Goal: Task Accomplishment & Management: Manage account settings

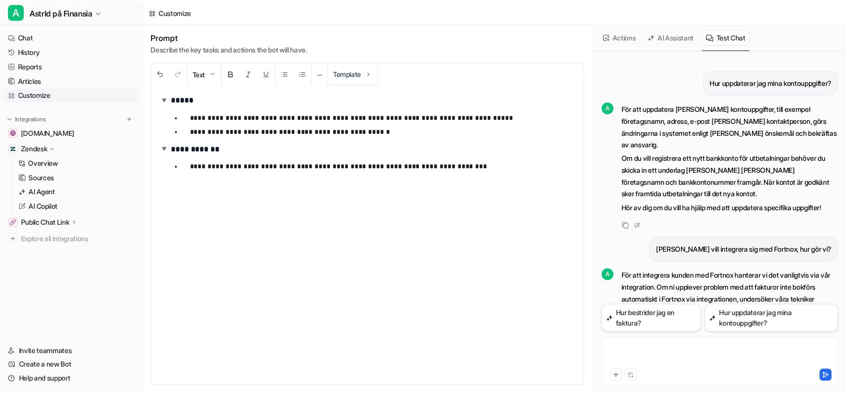
scroll to position [1304, 0]
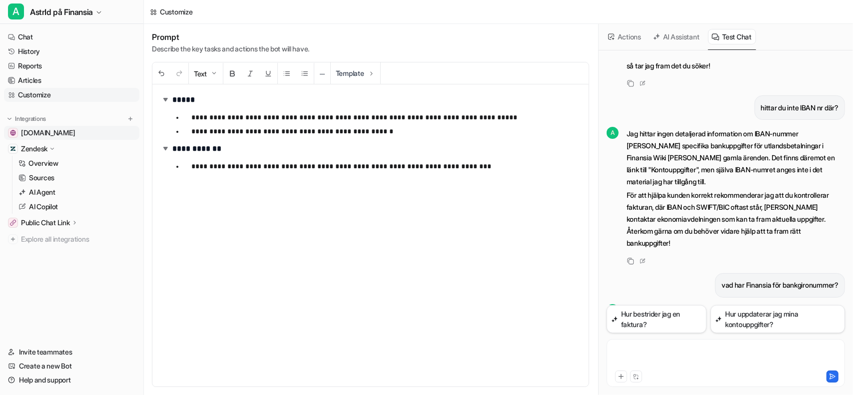
click at [45, 129] on span "[DOMAIN_NAME]" at bounding box center [48, 133] width 54 height 10
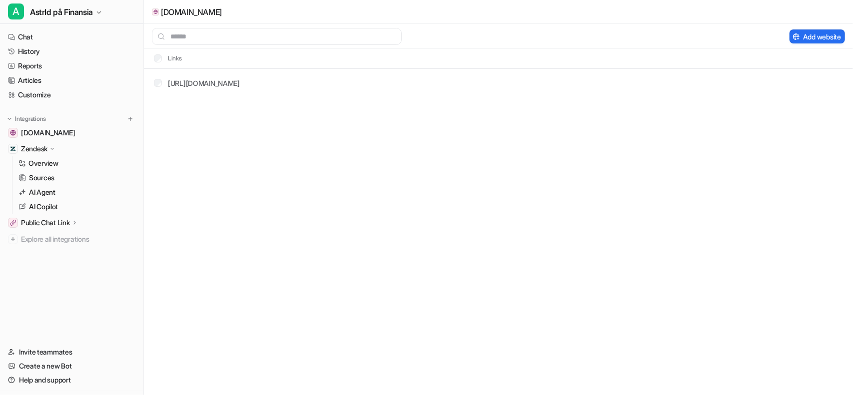
click at [40, 149] on p "Zendesk" at bounding box center [34, 149] width 26 height 10
click at [43, 163] on p "Overview" at bounding box center [43, 163] width 30 height 10
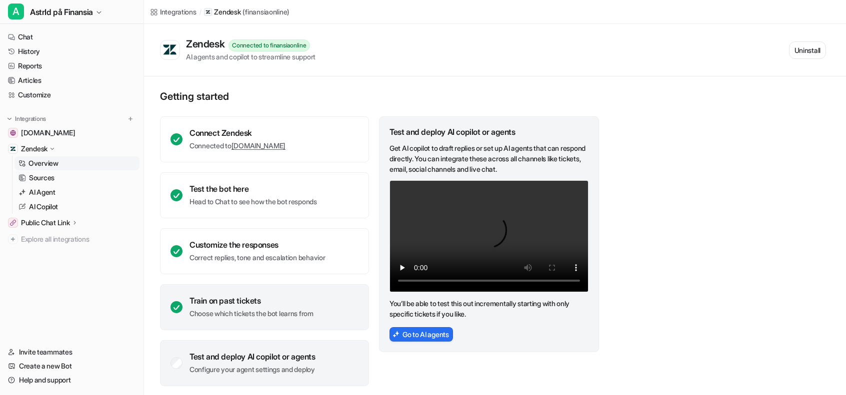
scroll to position [4, 0]
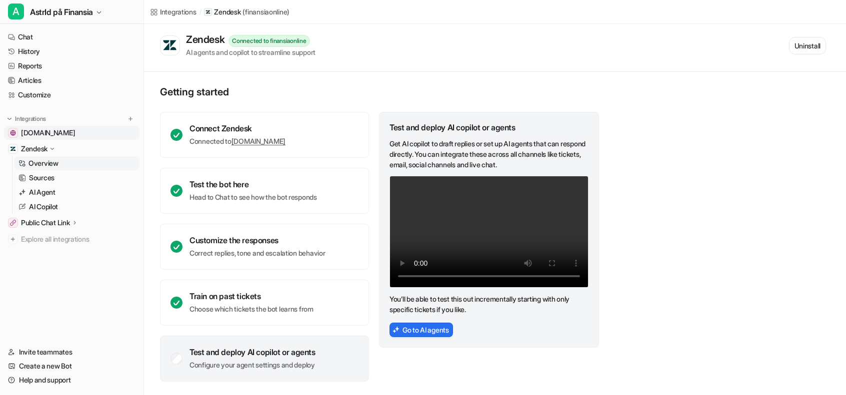
click at [70, 129] on span "[DOMAIN_NAME]" at bounding box center [48, 133] width 54 height 10
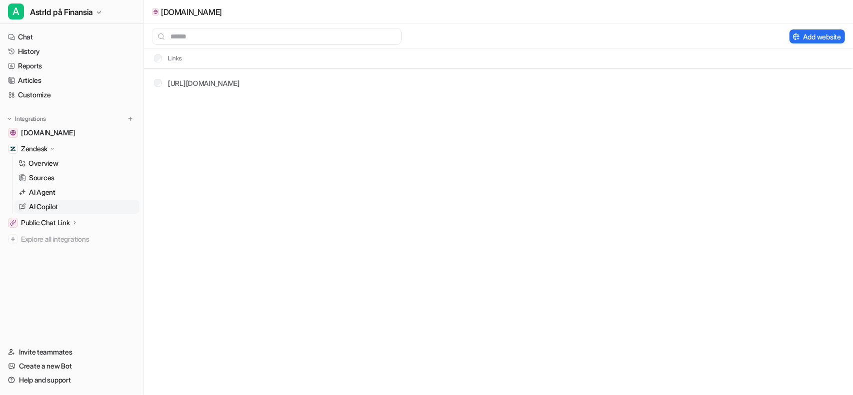
click at [62, 207] on link "AI Copilot" at bounding box center [76, 207] width 125 height 14
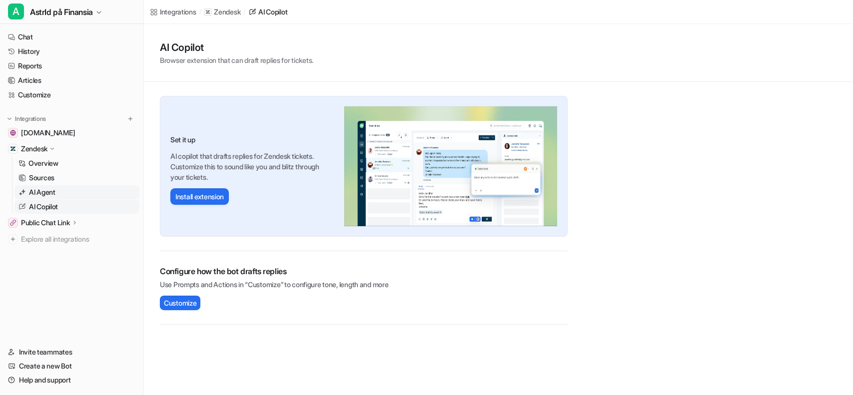
click at [69, 192] on link "AI Agent" at bounding box center [76, 192] width 125 height 14
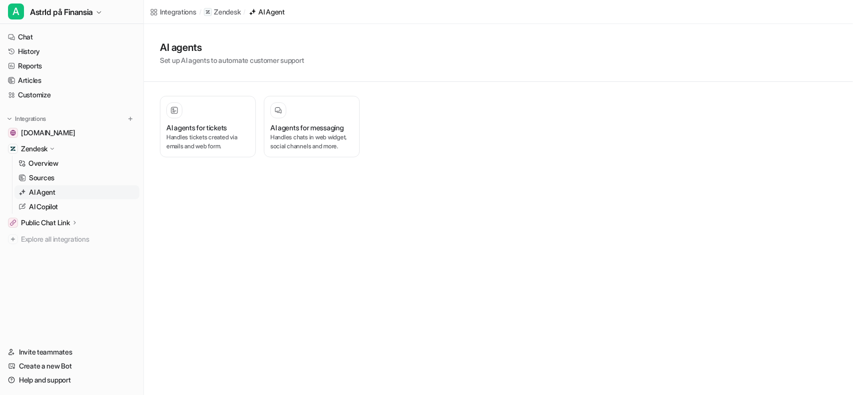
click at [67, 227] on p "Public Chat Link" at bounding box center [45, 223] width 49 height 10
click at [52, 181] on p "Sources" at bounding box center [41, 178] width 25 height 10
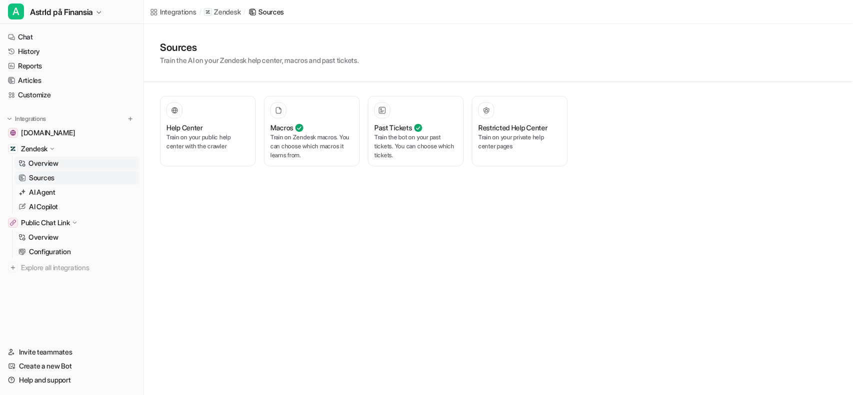
click at [61, 160] on link "Overview" at bounding box center [76, 163] width 125 height 14
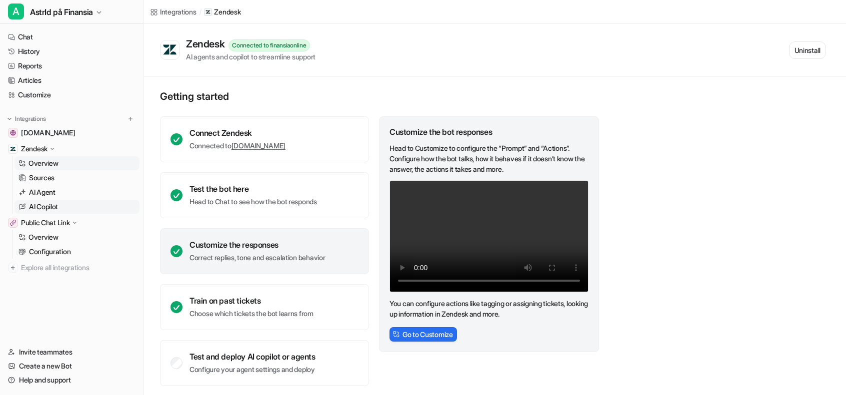
click at [55, 204] on p "AI Copilot" at bounding box center [43, 207] width 29 height 10
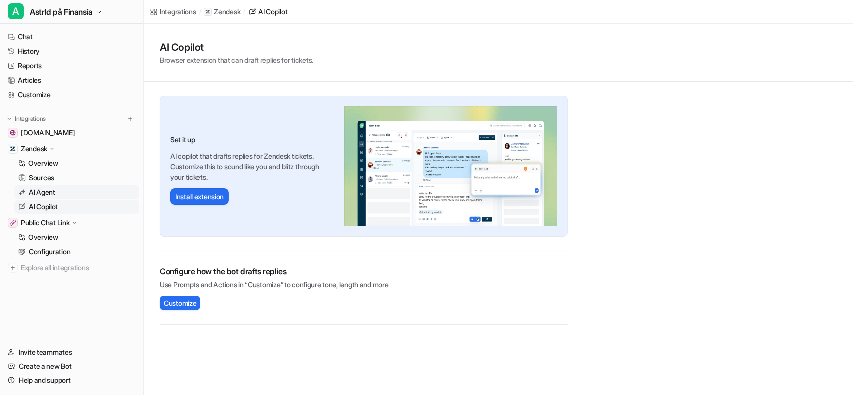
click at [54, 197] on link "AI Agent" at bounding box center [76, 192] width 125 height 14
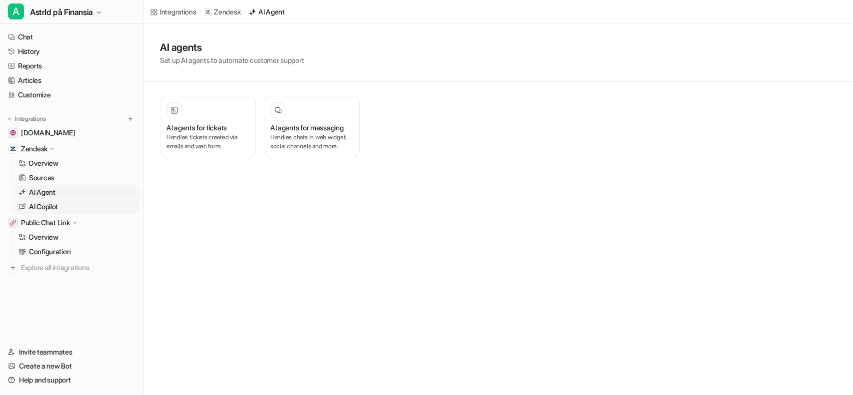
click at [55, 208] on p "AI Copilot" at bounding box center [43, 207] width 29 height 10
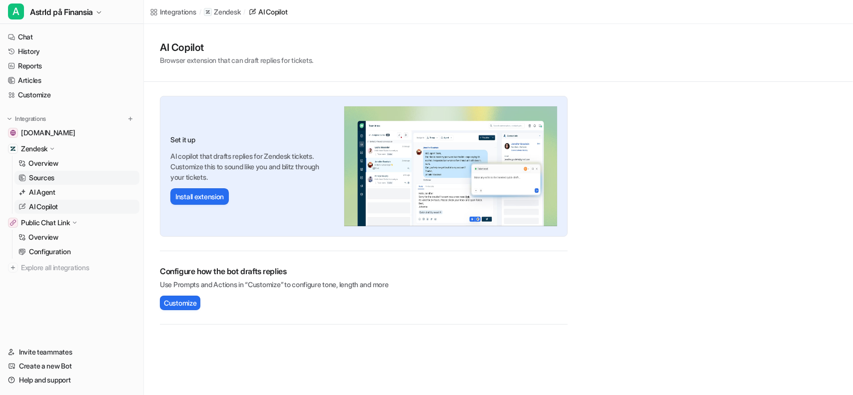
click at [56, 182] on link "Sources" at bounding box center [76, 178] width 125 height 14
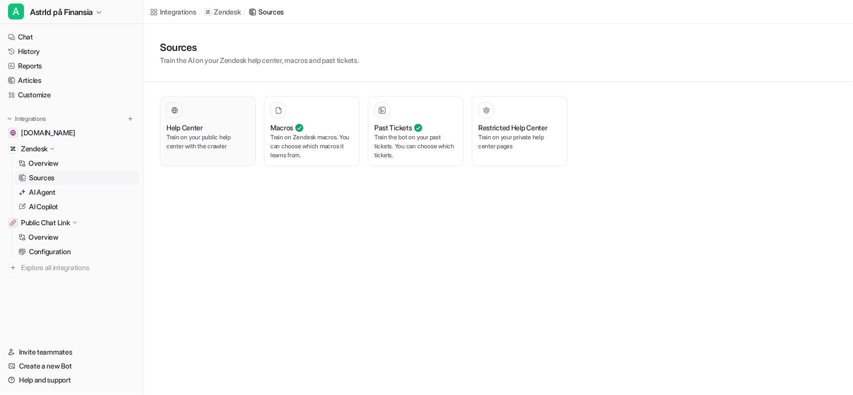
click at [208, 144] on p "Train on your public help center with the crawler" at bounding box center [207, 142] width 83 height 18
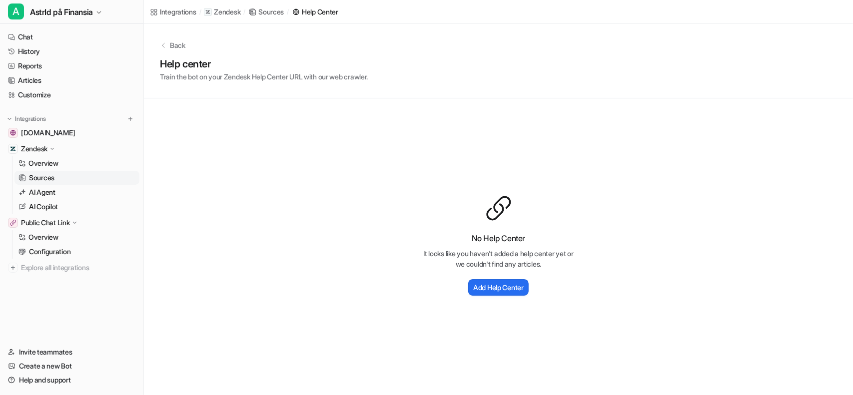
click at [55, 151] on icon at bounding box center [51, 148] width 7 height 7
click at [55, 151] on icon at bounding box center [52, 148] width 7 height 7
click at [64, 166] on link "Overview" at bounding box center [76, 163] width 125 height 14
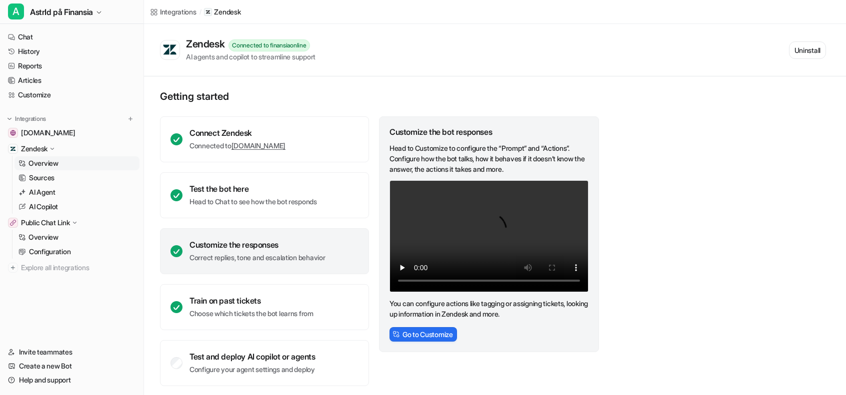
scroll to position [4, 0]
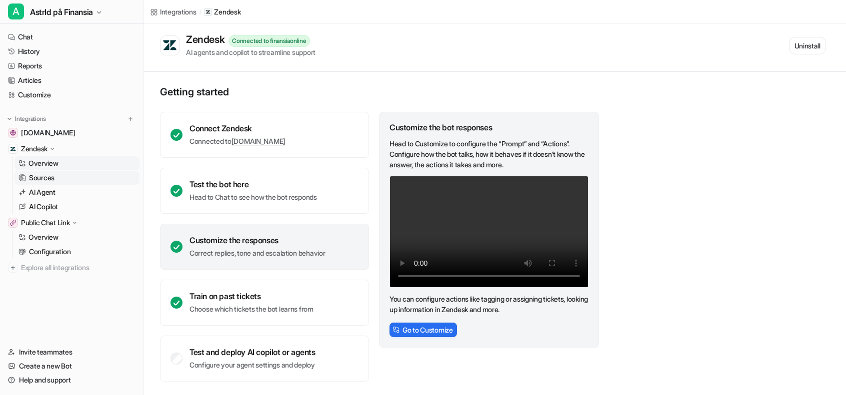
click at [82, 176] on link "Sources" at bounding box center [76, 178] width 125 height 14
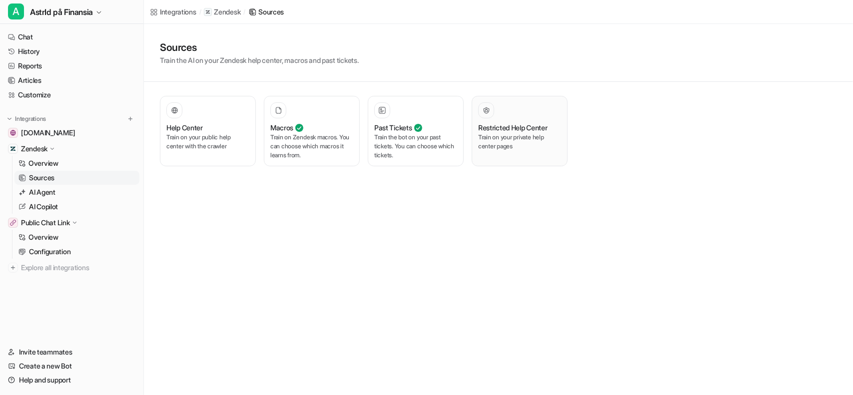
click at [510, 139] on p "Train on your private help center pages" at bounding box center [519, 142] width 83 height 18
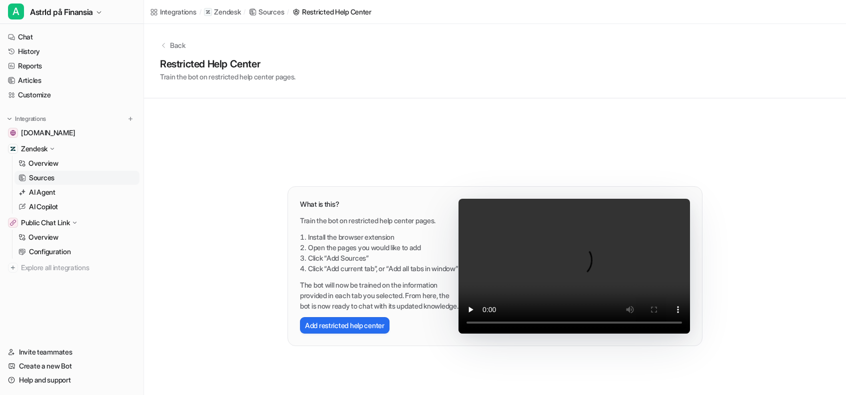
click at [510, 139] on div "What is this? Train the bot on restricted help center pages. Install the browse…" at bounding box center [494, 260] width 455 height 325
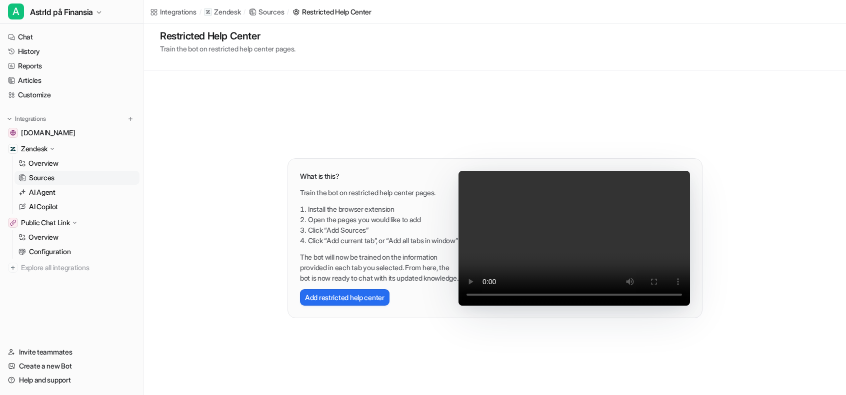
scroll to position [28, 0]
click at [69, 240] on link "Overview" at bounding box center [76, 237] width 125 height 14
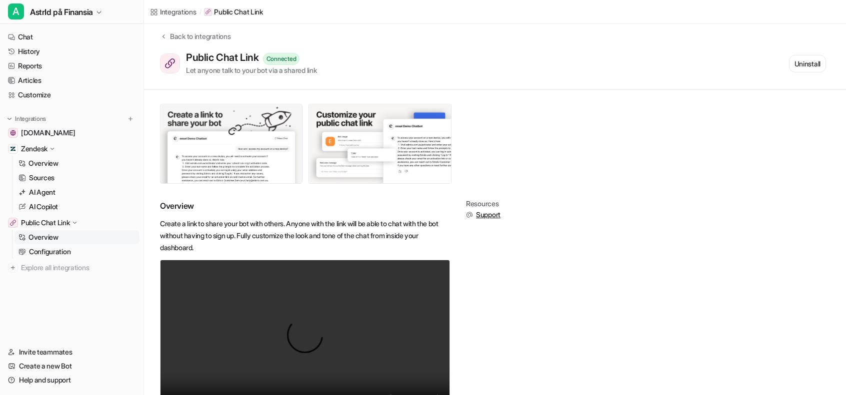
scroll to position [2, 0]
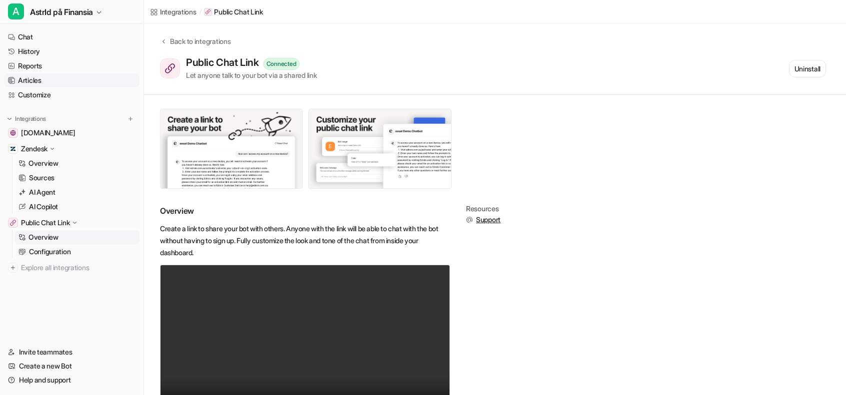
click at [49, 81] on link "Articles" at bounding box center [71, 80] width 135 height 14
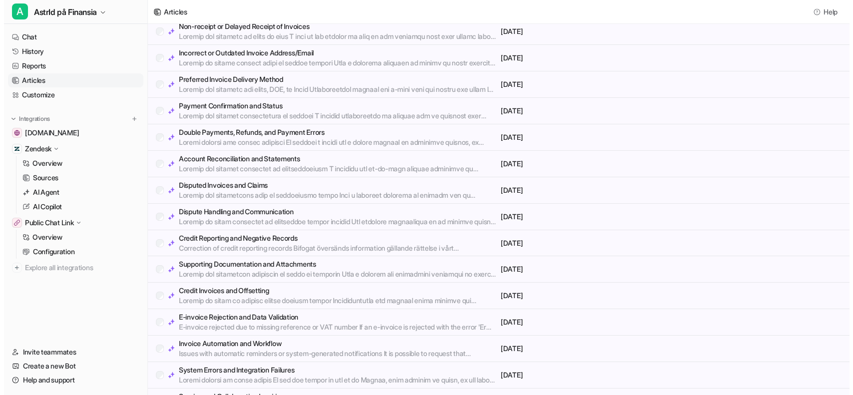
scroll to position [263, 0]
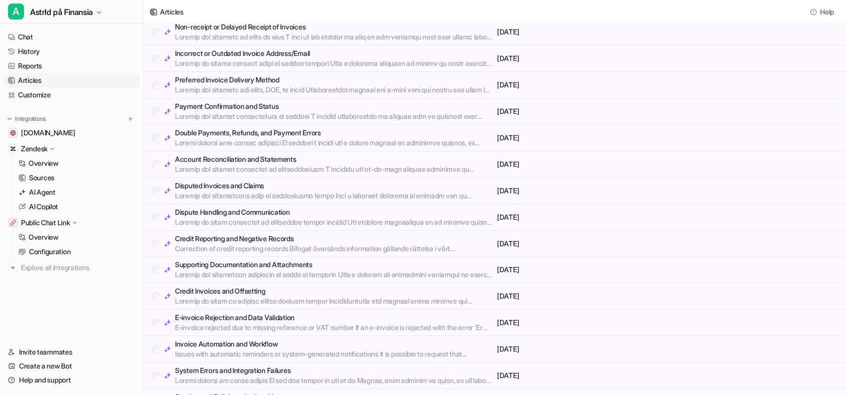
click at [302, 192] on p at bounding box center [334, 196] width 318 height 10
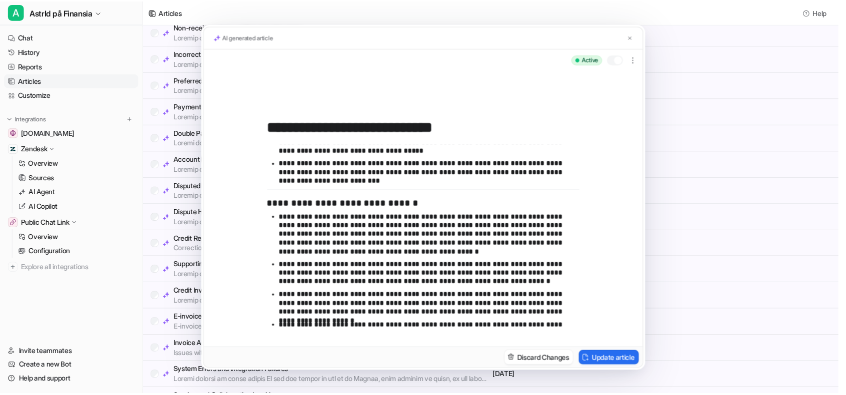
scroll to position [276, 0]
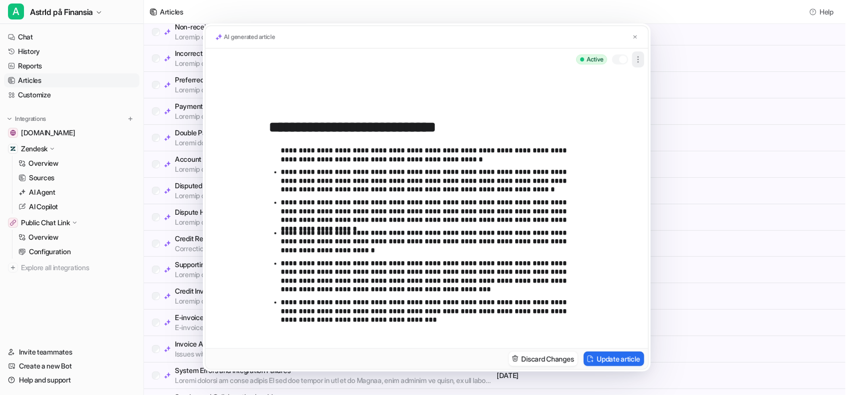
click at [640, 55] on icon "button" at bounding box center [638, 59] width 10 height 10
click at [629, 39] on div "AI generated article" at bounding box center [426, 37] width 443 height 22
click at [633, 38] on img at bounding box center [635, 37] width 6 height 6
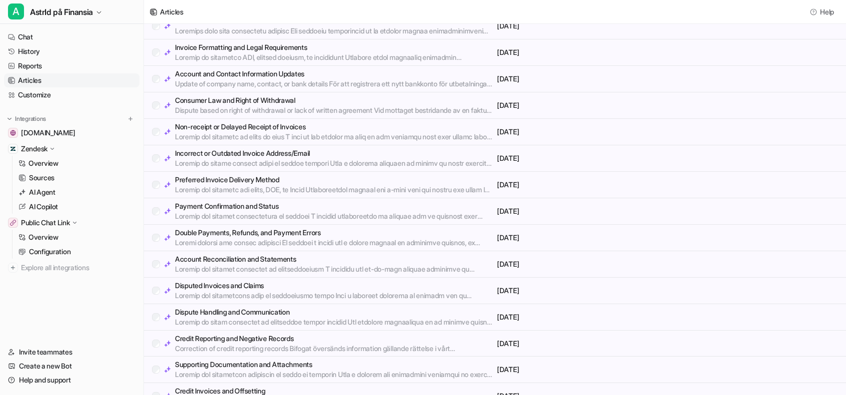
scroll to position [179, 0]
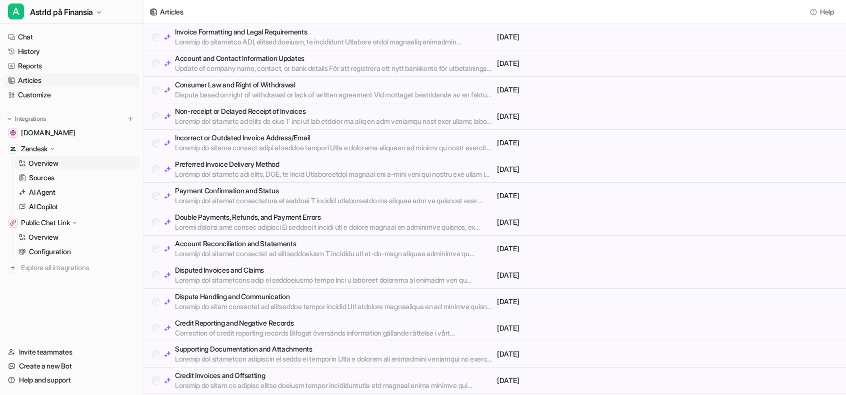
click at [57, 159] on p "Overview" at bounding box center [43, 163] width 30 height 10
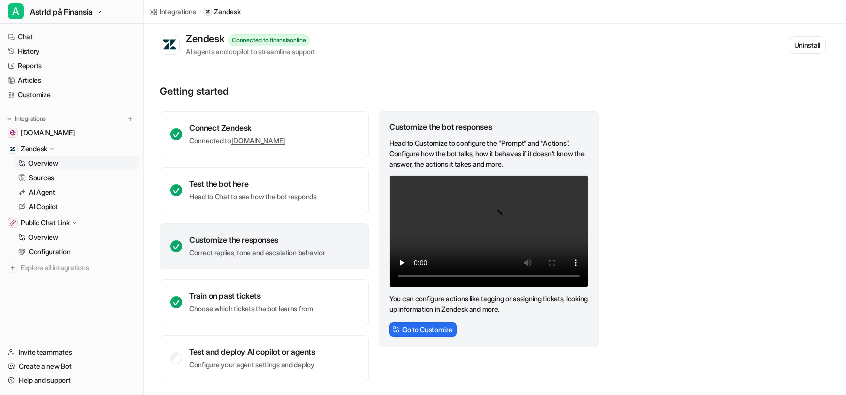
scroll to position [4, 0]
click at [46, 40] on link "Chat" at bounding box center [71, 37] width 135 height 14
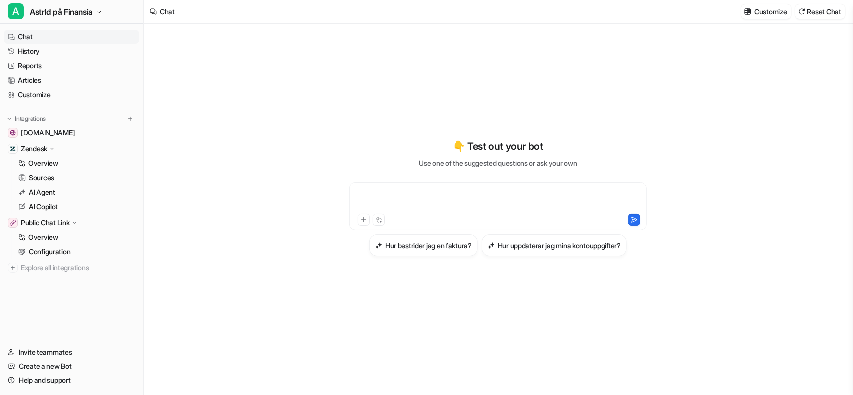
click at [425, 203] on div at bounding box center [498, 200] width 293 height 23
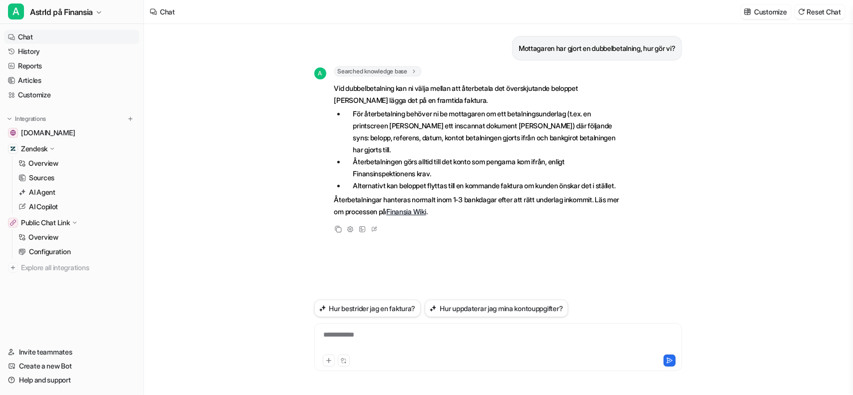
click at [471, 339] on div "**********" at bounding box center [498, 341] width 363 height 23
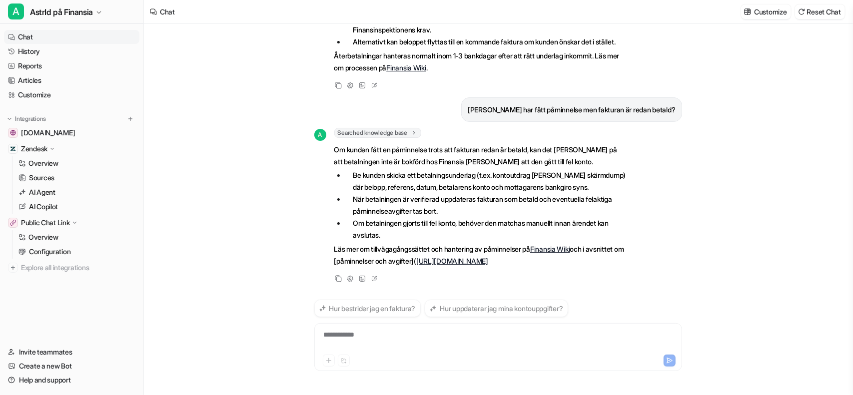
scroll to position [155, 0]
click at [416, 339] on div "**********" at bounding box center [498, 341] width 363 height 23
click at [416, 339] on div at bounding box center [498, 341] width 363 height 23
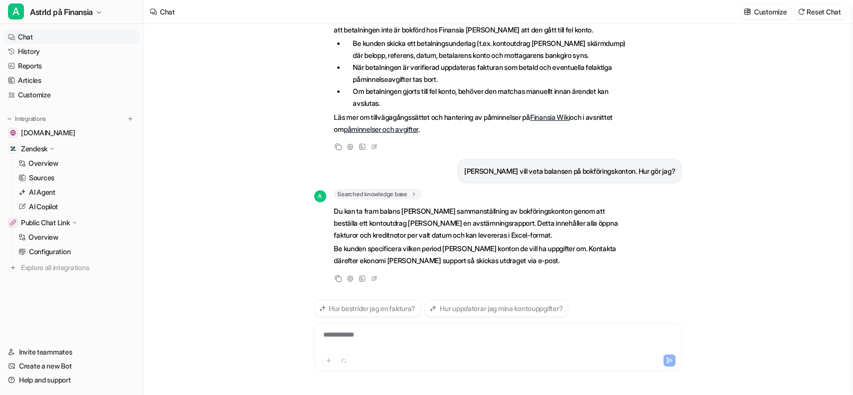
scroll to position [298, 0]
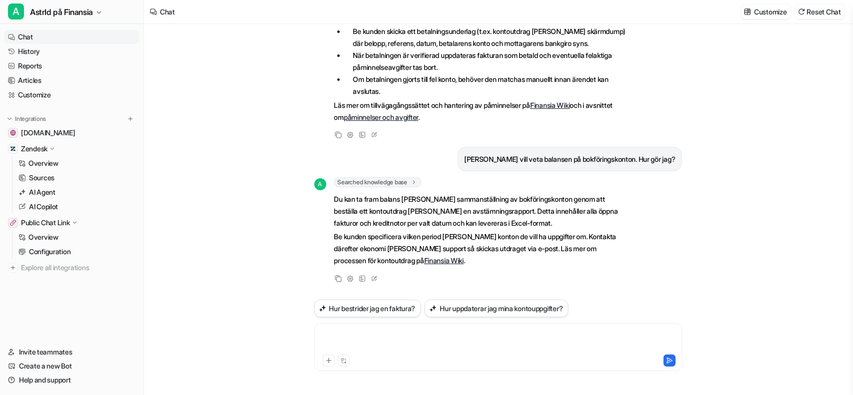
click at [416, 339] on div at bounding box center [498, 341] width 363 height 23
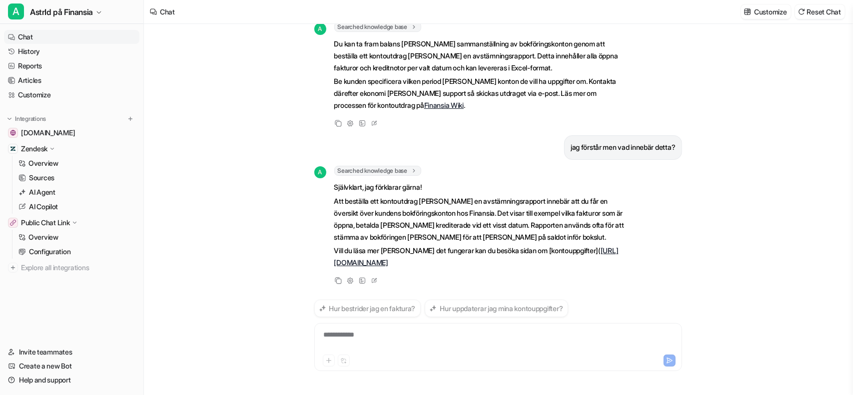
scroll to position [443, 0]
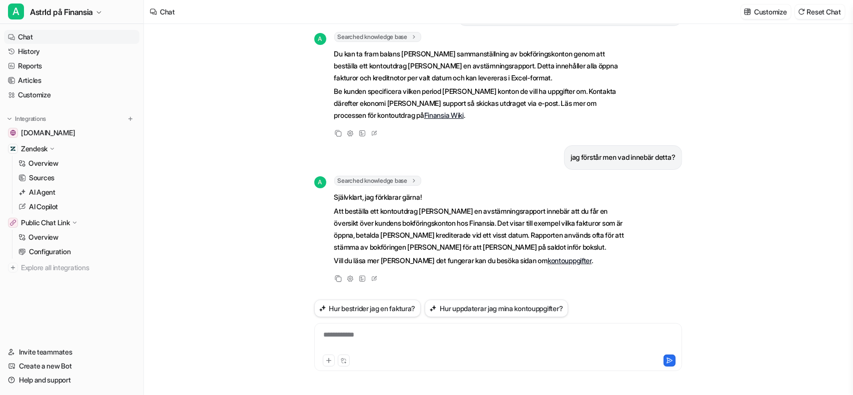
click at [548, 261] on link "kontouppgifter" at bounding box center [570, 260] width 44 height 8
click at [357, 328] on div "**********" at bounding box center [498, 347] width 368 height 48
click at [349, 338] on div at bounding box center [498, 341] width 363 height 23
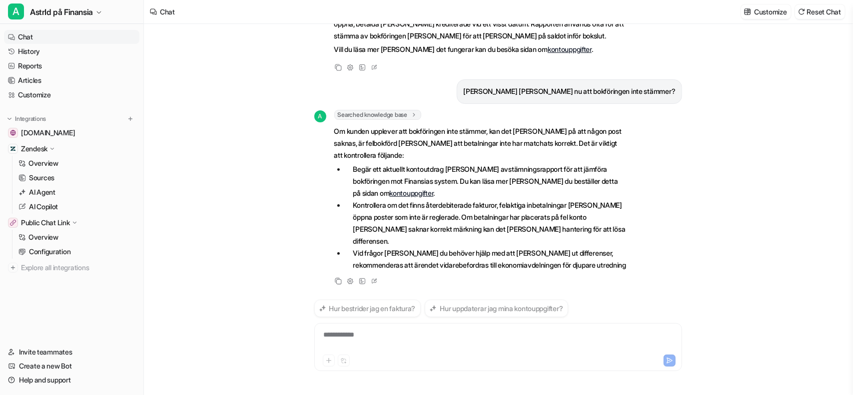
scroll to position [660, 0]
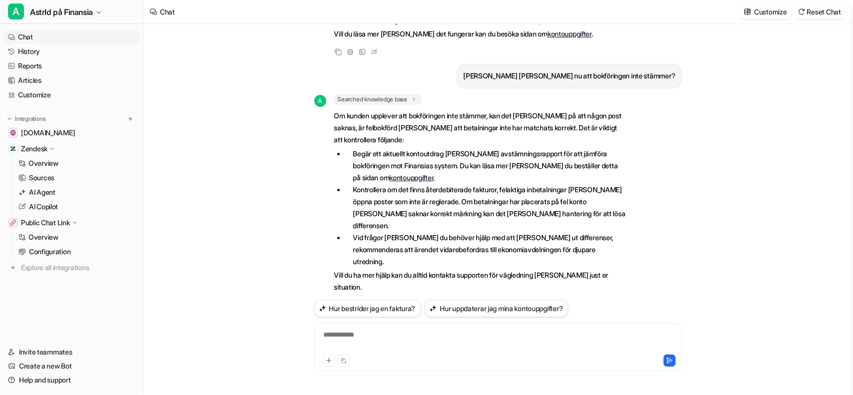
click at [389, 182] on link "kontouppgifter" at bounding box center [411, 177] width 44 height 8
click at [377, 345] on div "**********" at bounding box center [498, 341] width 363 height 23
click at [377, 345] on div at bounding box center [498, 341] width 363 height 23
click at [363, 302] on icon at bounding box center [362, 305] width 7 height 7
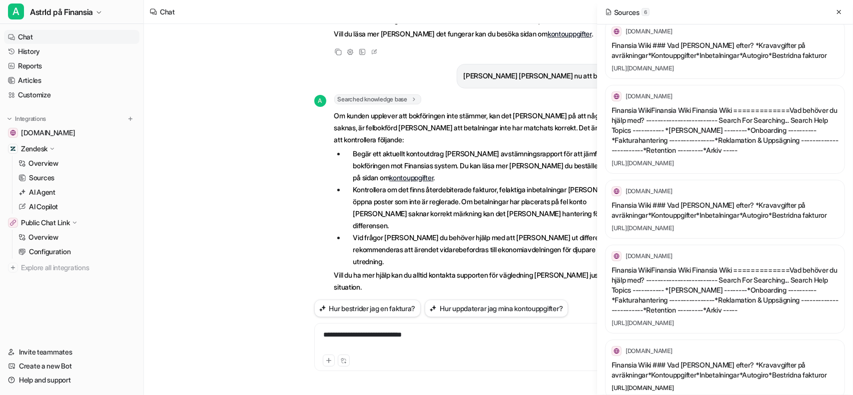
scroll to position [0, 0]
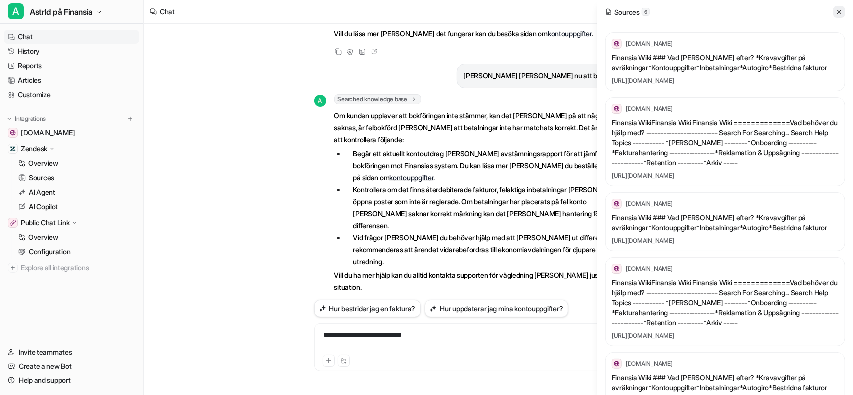
click at [838, 11] on icon at bounding box center [839, 11] width 7 height 7
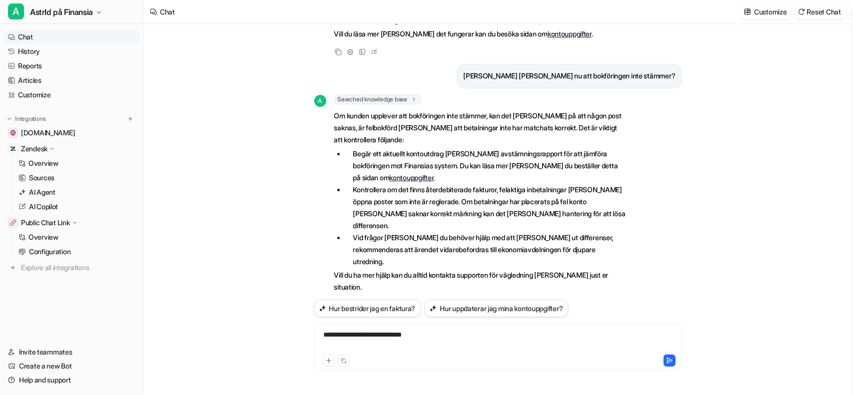
click at [432, 337] on div "**********" at bounding box center [498, 341] width 363 height 23
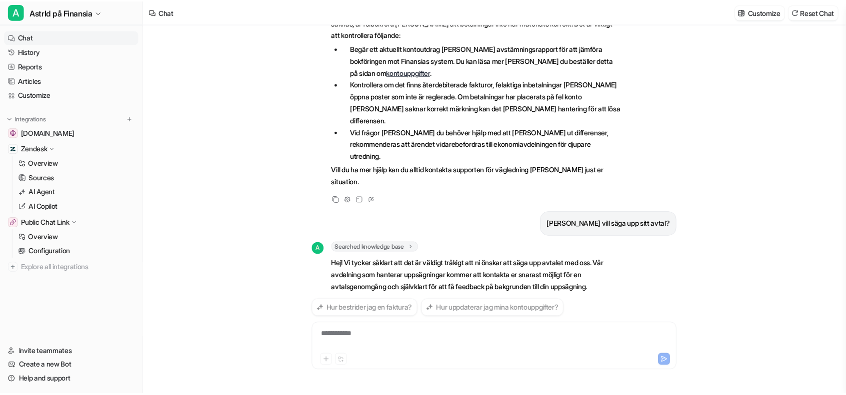
scroll to position [780, 0]
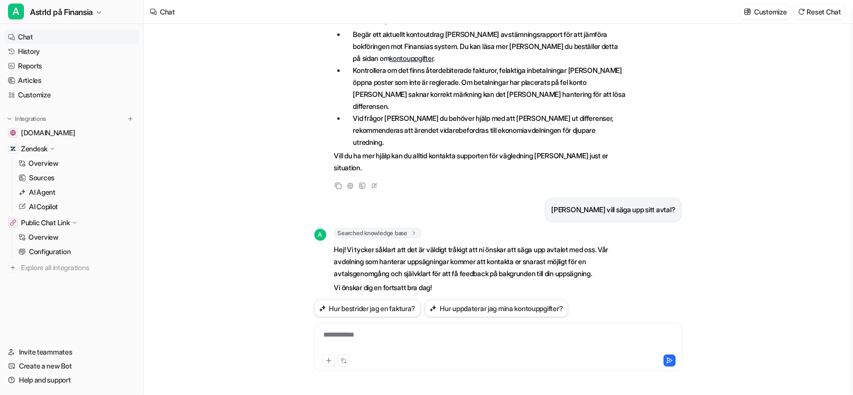
click at [56, 149] on icon at bounding box center [51, 148] width 7 height 7
click at [56, 149] on div "Zendesk" at bounding box center [38, 149] width 35 height 10
click at [62, 243] on link "Overview" at bounding box center [76, 237] width 125 height 14
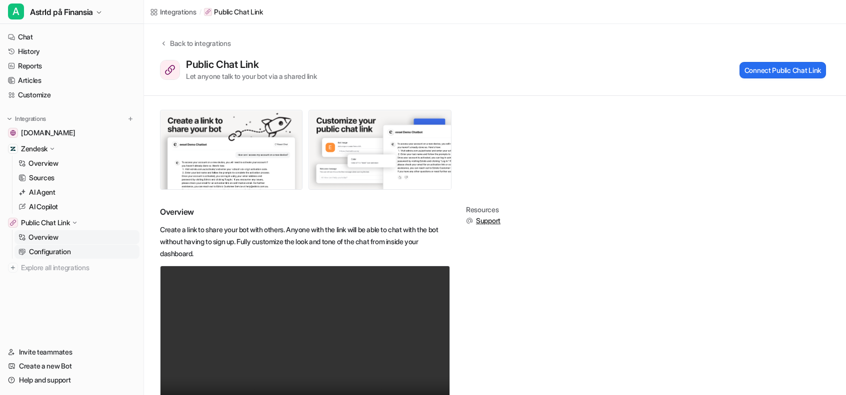
click at [61, 250] on p "Configuration" at bounding box center [49, 252] width 41 height 10
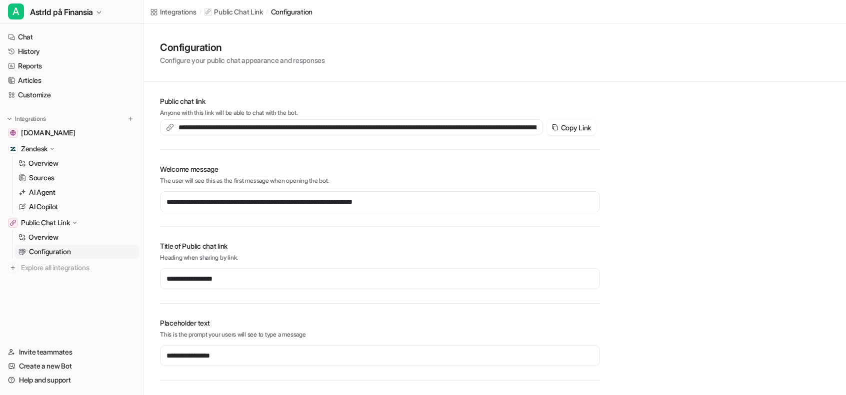
click at [230, 63] on p "Configure your public chat appearance and responses" at bounding box center [242, 60] width 165 height 10
click at [295, 13] on div "configuration" at bounding box center [291, 11] width 41 height 10
click at [60, 237] on link "Overview" at bounding box center [76, 237] width 125 height 14
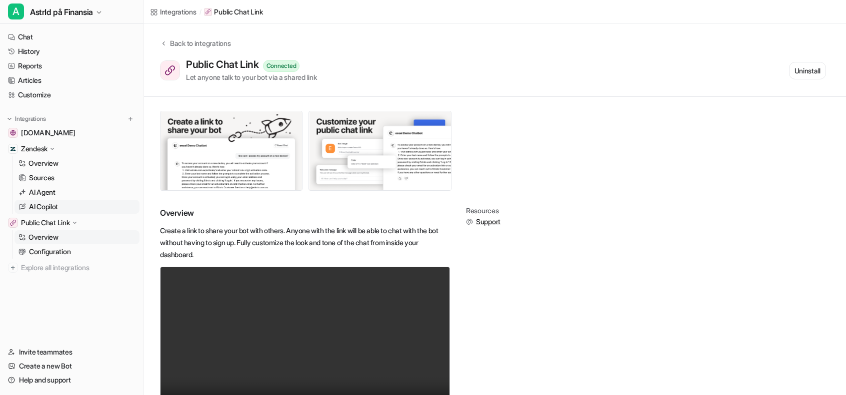
click at [56, 206] on p "AI Copilot" at bounding box center [43, 207] width 29 height 10
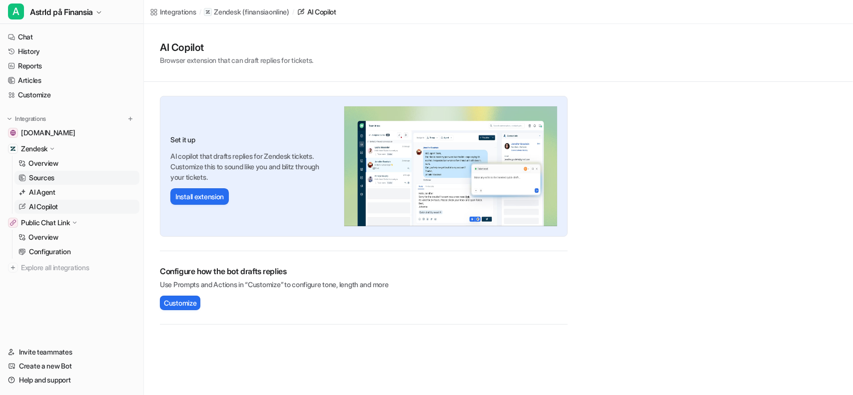
click at [57, 183] on link "Sources" at bounding box center [76, 178] width 125 height 14
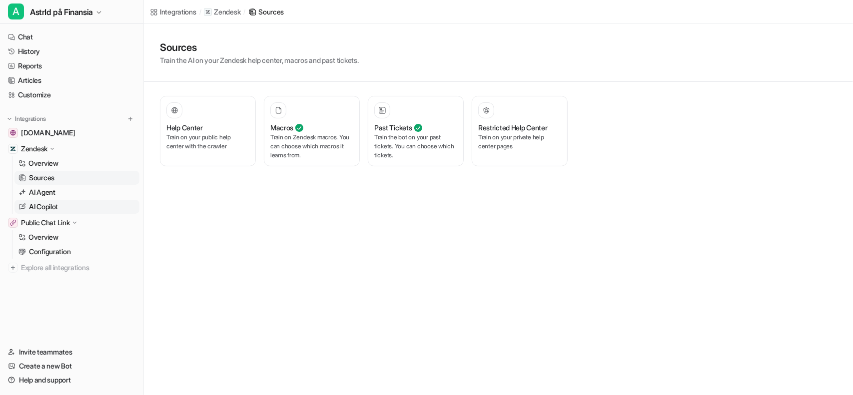
click at [50, 202] on p "AI Copilot" at bounding box center [43, 207] width 29 height 10
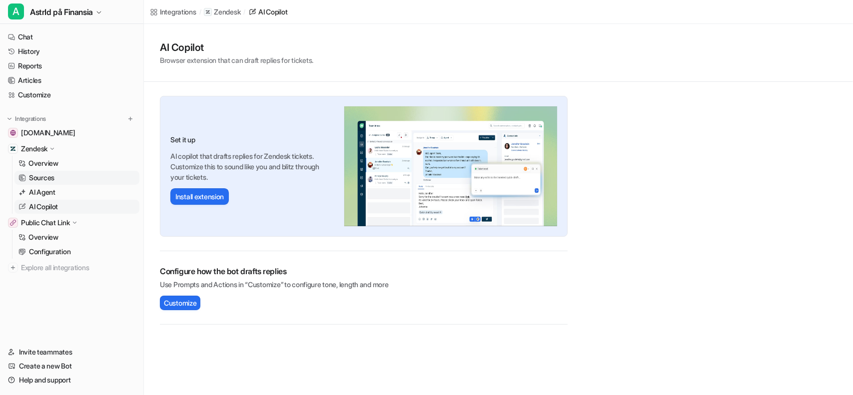
click at [43, 179] on p "Sources" at bounding box center [41, 178] width 25 height 10
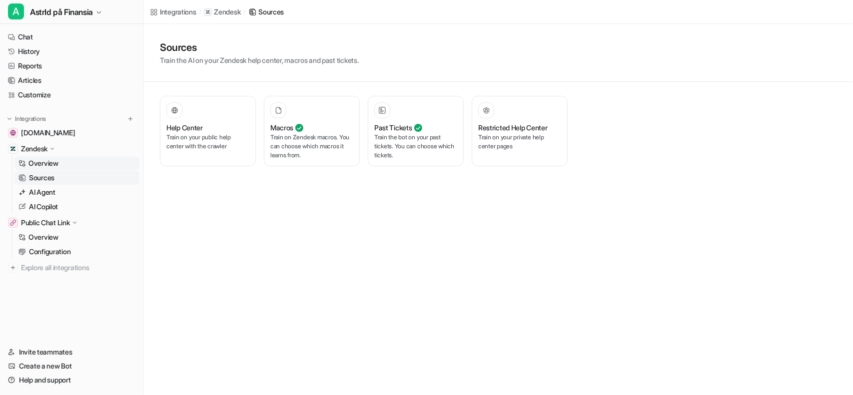
click at [48, 165] on p "Overview" at bounding box center [43, 163] width 30 height 10
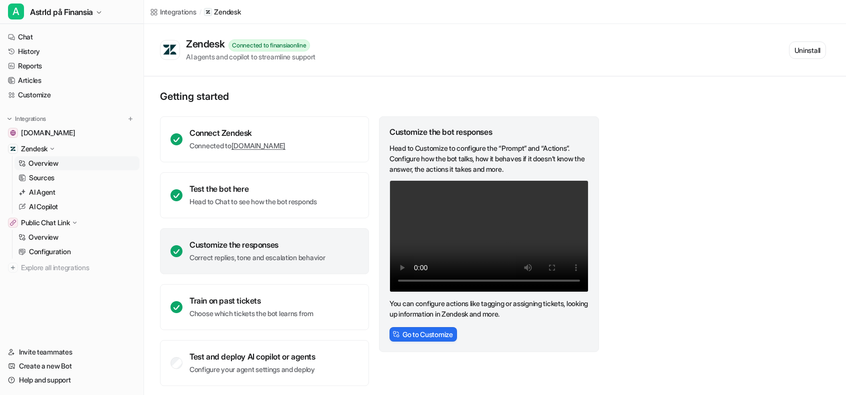
click at [44, 151] on p "Zendesk" at bounding box center [34, 149] width 26 height 10
click at [60, 94] on link "Customize" at bounding box center [71, 95] width 135 height 14
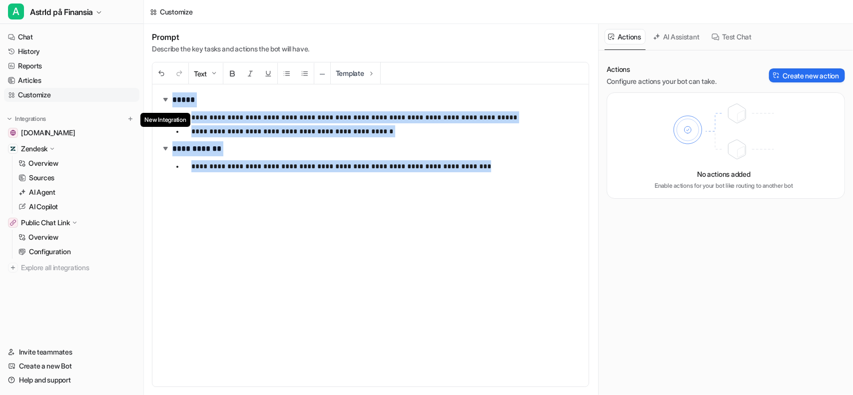
drag, startPoint x: 511, startPoint y: 194, endPoint x: 119, endPoint y: 115, distance: 399.4
click at [119, 115] on div "**********" at bounding box center [426, 197] width 853 height 395
click at [340, 176] on div "**********" at bounding box center [370, 235] width 436 height 302
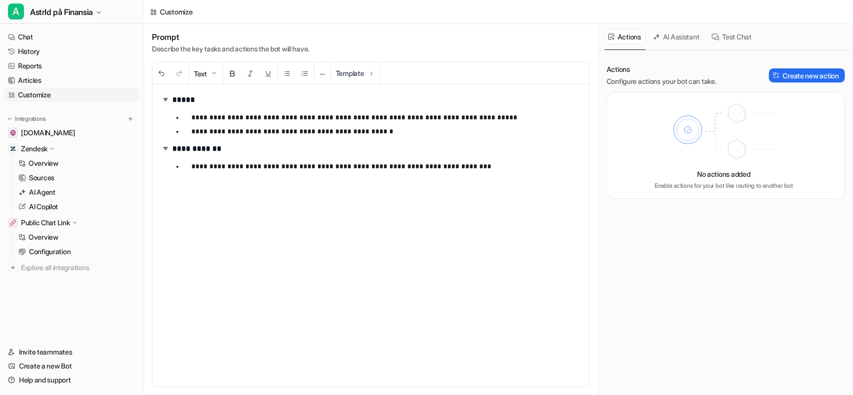
click at [697, 41] on button "AI Assistant" at bounding box center [677, 36] width 54 height 15
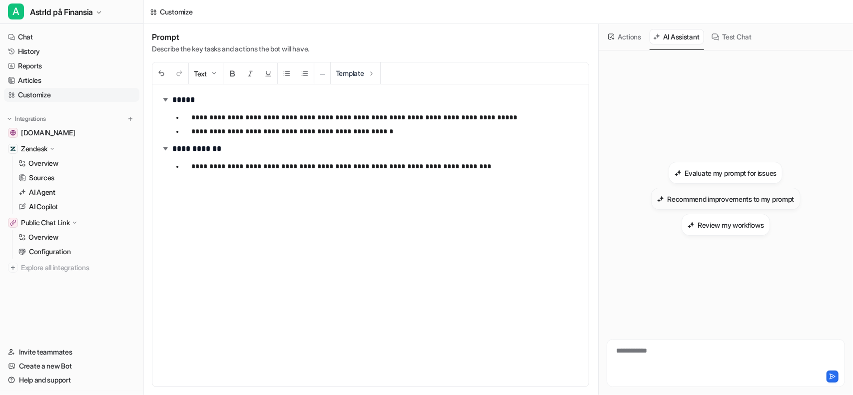
click at [721, 197] on h3 "Recommend improvements to my prompt" at bounding box center [730, 199] width 127 height 10
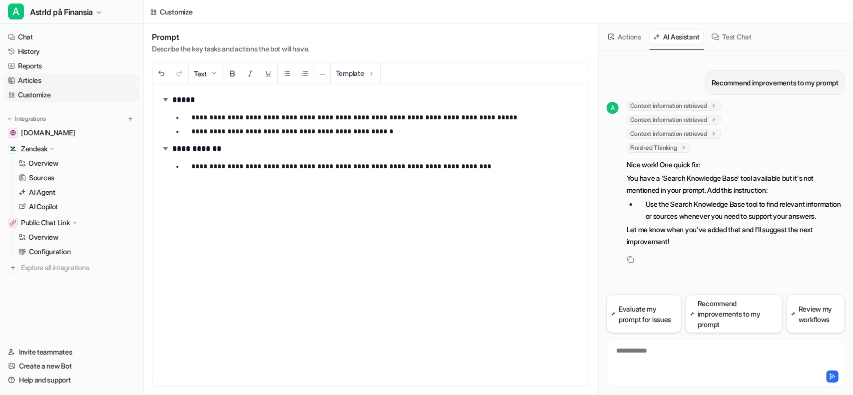
click at [52, 78] on link "Articles" at bounding box center [71, 80] width 135 height 14
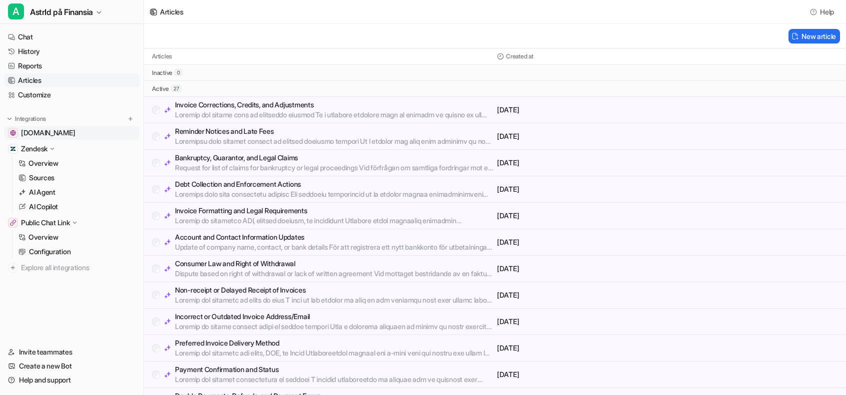
click at [44, 131] on span "[DOMAIN_NAME]" at bounding box center [48, 133] width 54 height 10
